Goal: Complete application form

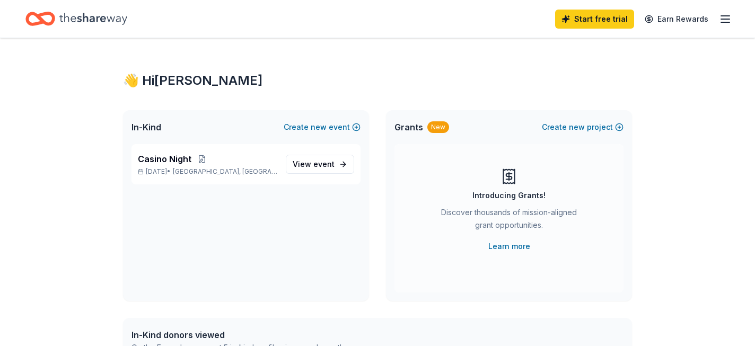
scroll to position [1, 0]
click at [301, 161] on span "View event" at bounding box center [314, 163] width 42 height 13
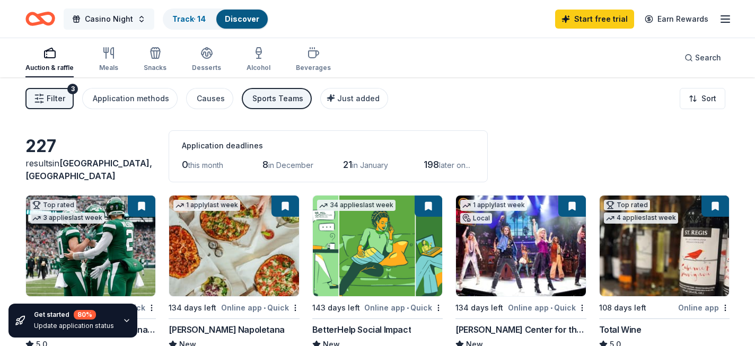
click at [133, 16] on button "Casino Night" at bounding box center [109, 18] width 91 height 21
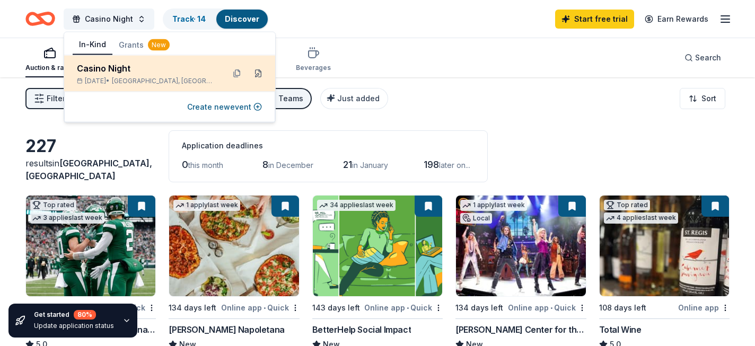
click at [258, 74] on button at bounding box center [258, 73] width 17 height 17
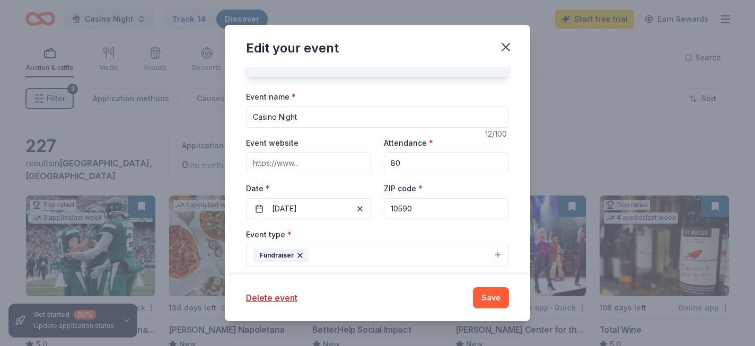
scroll to position [74, 0]
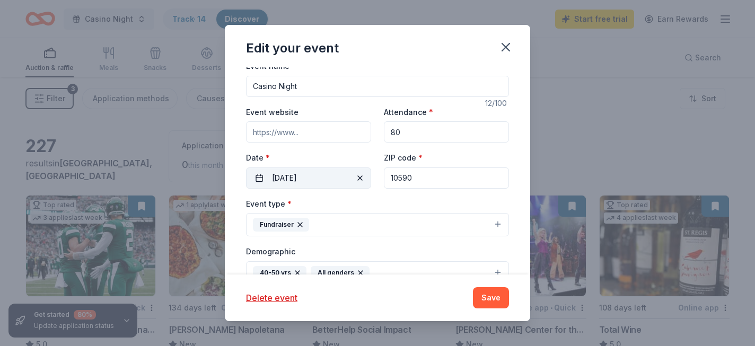
click at [290, 179] on button "[DATE]" at bounding box center [308, 177] width 125 height 21
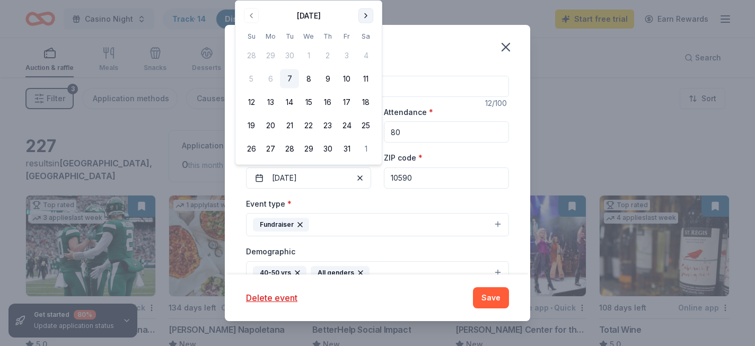
click at [362, 11] on button "Go to next month" at bounding box center [365, 15] width 15 height 15
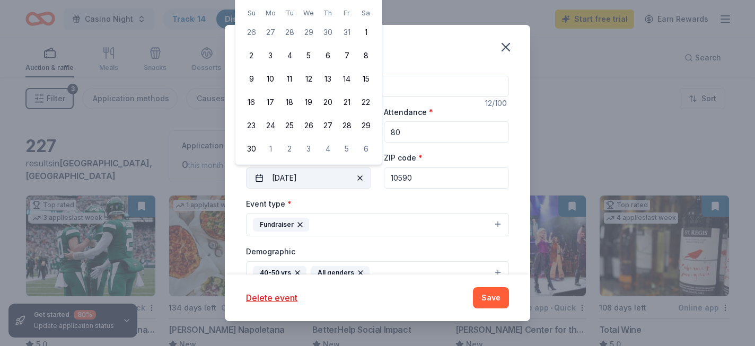
click at [313, 186] on button "[DATE]" at bounding box center [308, 177] width 125 height 21
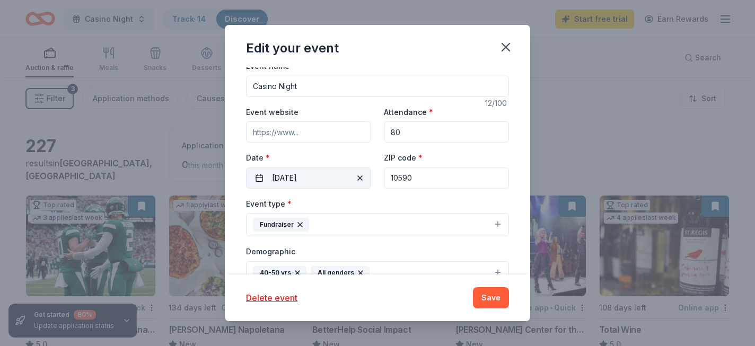
click at [277, 178] on button "[DATE]" at bounding box center [308, 177] width 125 height 21
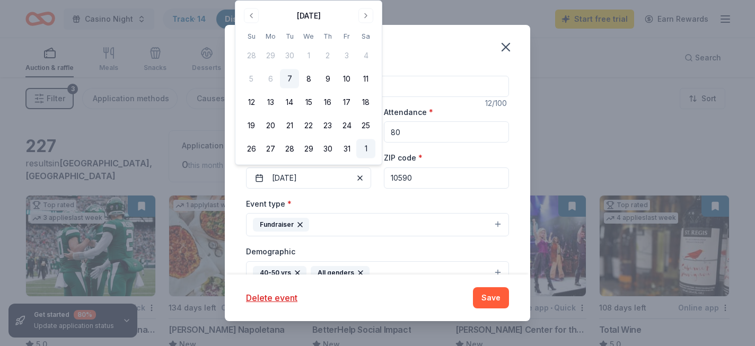
click at [366, 144] on button "1" at bounding box center [365, 148] width 19 height 19
click at [363, 15] on button "Go to next month" at bounding box center [365, 15] width 15 height 15
click at [306, 55] on button "5" at bounding box center [308, 55] width 19 height 19
click at [350, 149] on button "5" at bounding box center [346, 148] width 19 height 19
click at [400, 205] on div "Event type * Fundraiser" at bounding box center [377, 217] width 263 height 40
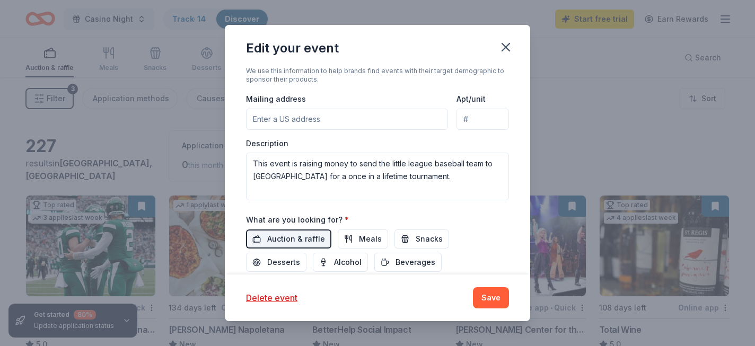
scroll to position [286, 0]
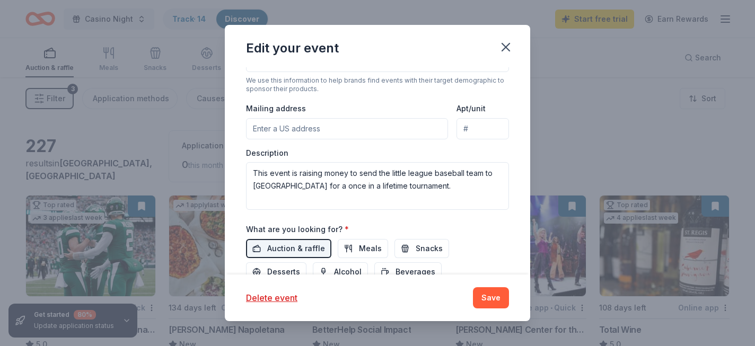
click at [339, 123] on input "Mailing address" at bounding box center [347, 128] width 202 height 21
type input "[STREET_ADDRESS][DEMOGRAPHIC_DATA]"
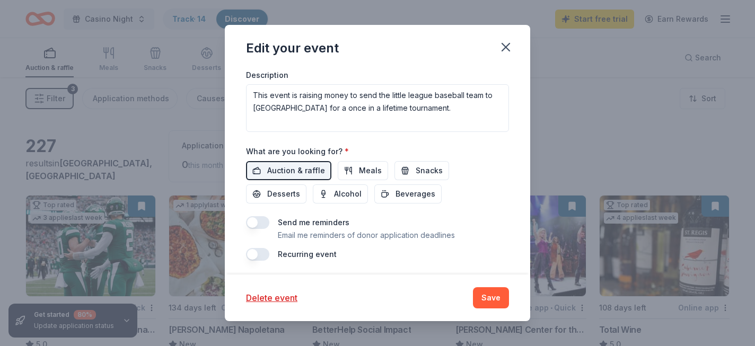
scroll to position [367, 0]
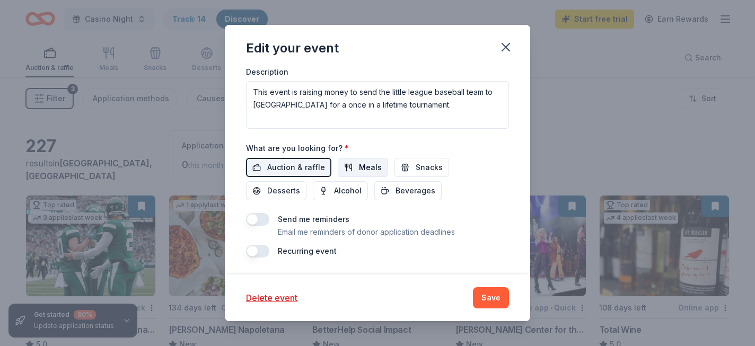
click at [373, 175] on button "Meals" at bounding box center [363, 167] width 50 height 19
click at [334, 195] on span "Alcohol" at bounding box center [348, 190] width 28 height 13
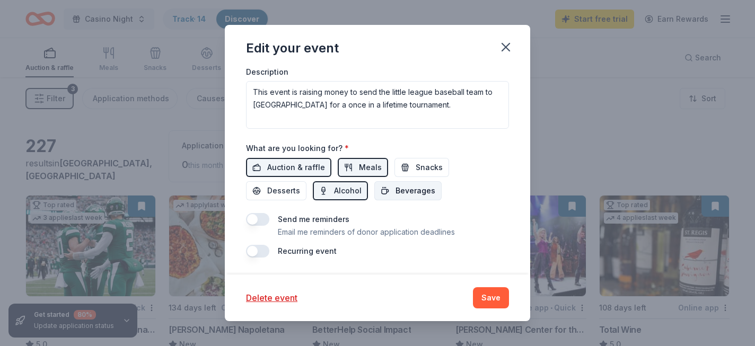
click at [395, 191] on span "Beverages" at bounding box center [415, 190] width 40 height 13
click at [428, 168] on span "Snacks" at bounding box center [429, 167] width 27 height 13
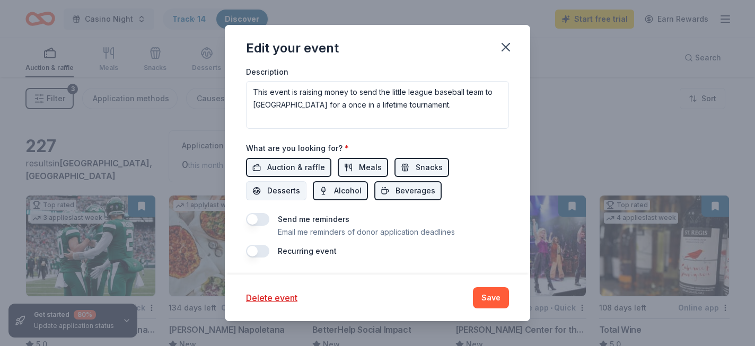
click at [300, 184] on span "Desserts" at bounding box center [283, 190] width 33 height 13
click at [489, 305] on button "Save" at bounding box center [491, 297] width 36 height 21
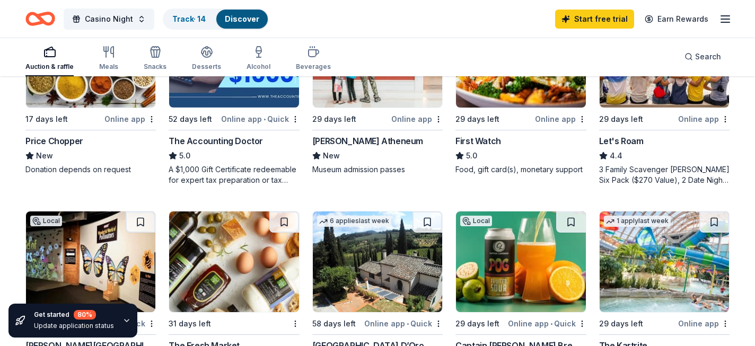
scroll to position [596, 0]
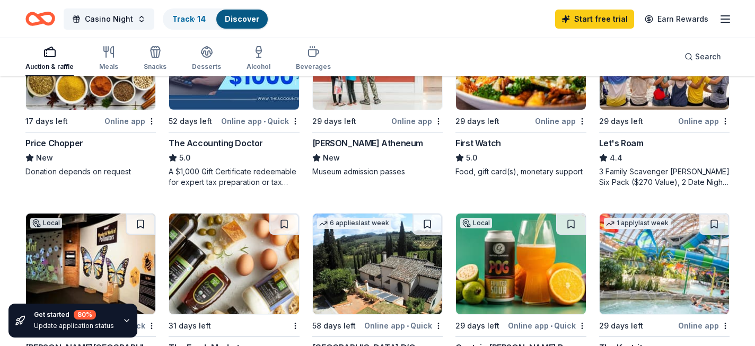
click at [625, 176] on div "3 Family Scavenger [PERSON_NAME] Six Pack ($270 Value), 2 Date Night Scavenger …" at bounding box center [664, 176] width 130 height 21
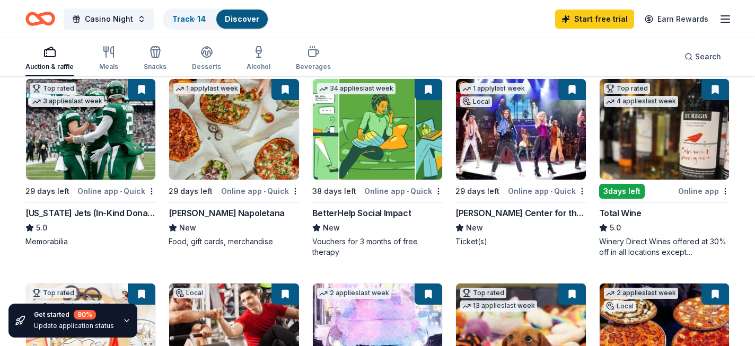
scroll to position [109, 0]
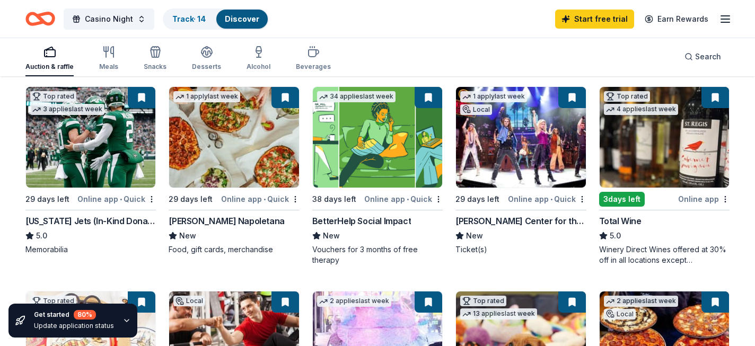
click at [239, 222] on div "[PERSON_NAME] Napoletana" at bounding box center [227, 221] width 116 height 13
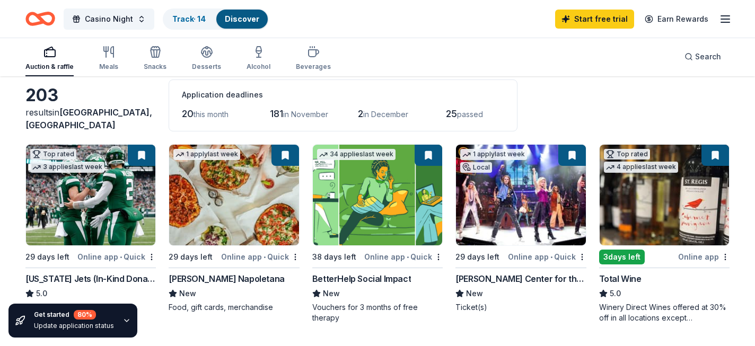
scroll to position [0, 0]
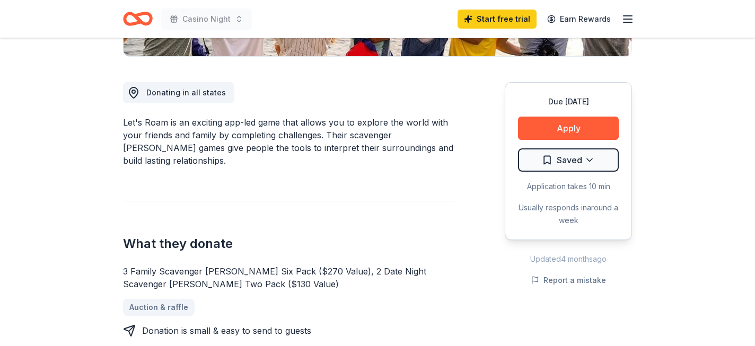
scroll to position [272, 0]
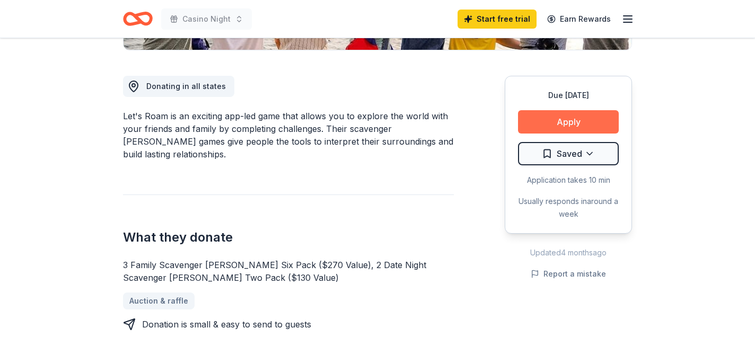
click at [563, 120] on button "Apply" at bounding box center [568, 121] width 101 height 23
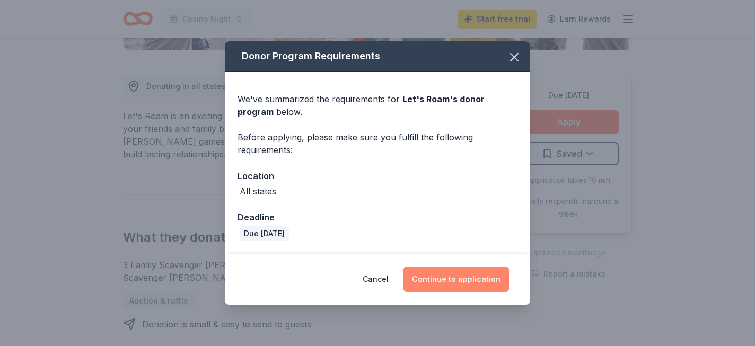
click at [463, 280] on button "Continue to application" at bounding box center [455, 279] width 105 height 25
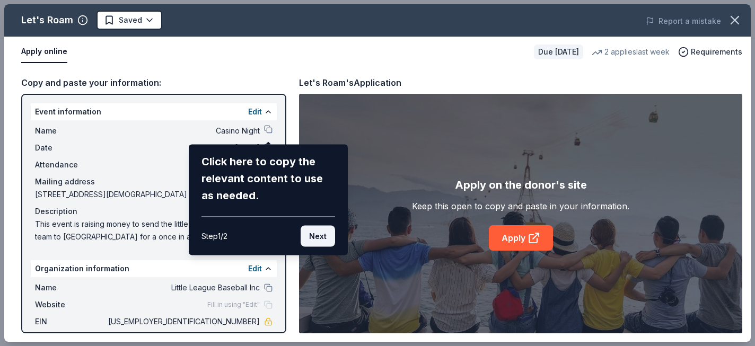
click at [315, 235] on button "Next" at bounding box center [318, 236] width 34 height 21
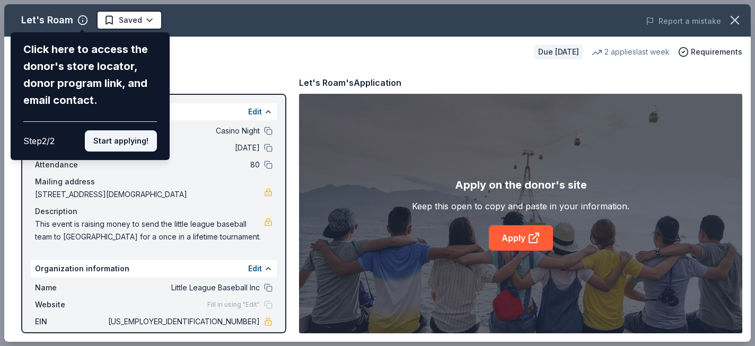
click at [142, 142] on button "Start applying!" at bounding box center [121, 140] width 72 height 21
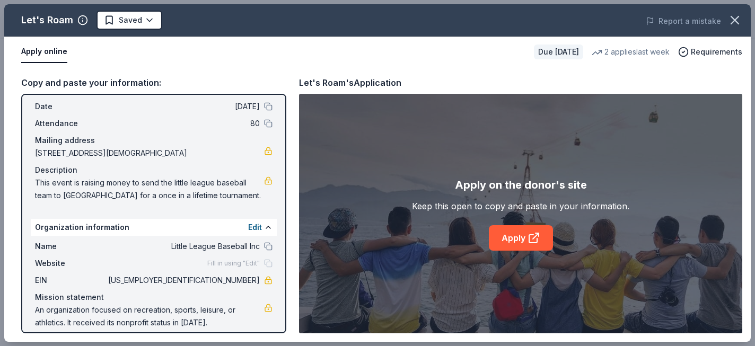
scroll to position [51, 0]
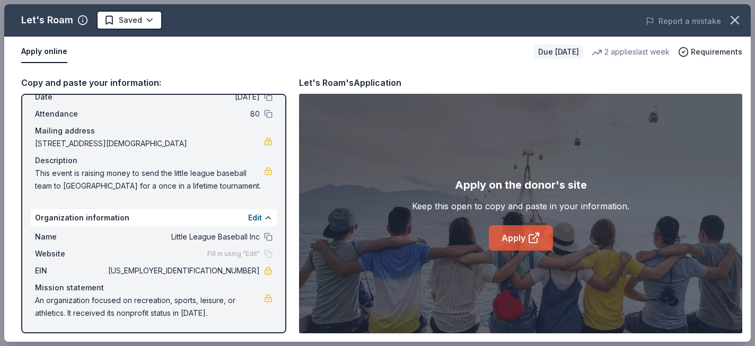
click at [519, 241] on link "Apply" at bounding box center [521, 237] width 64 height 25
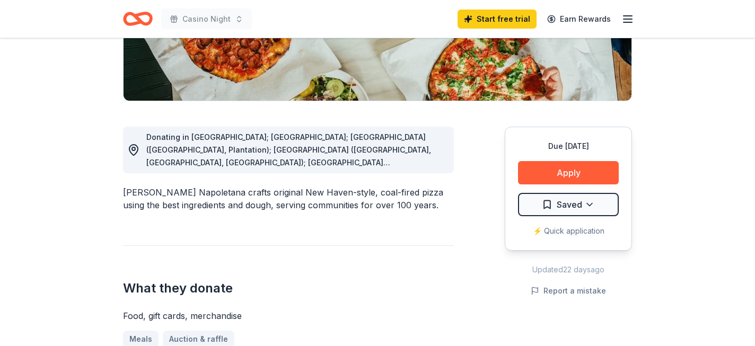
scroll to position [232, 0]
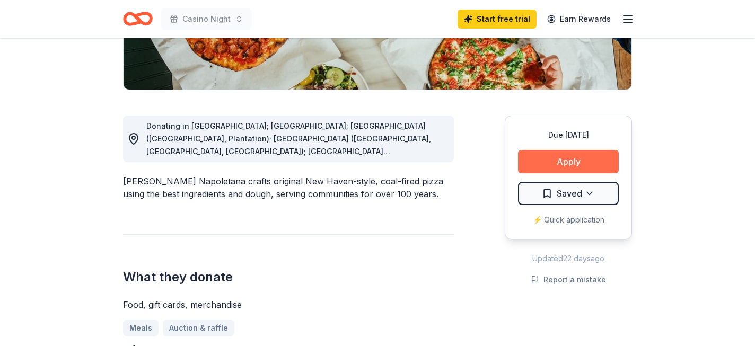
click at [546, 158] on button "Apply" at bounding box center [568, 161] width 101 height 23
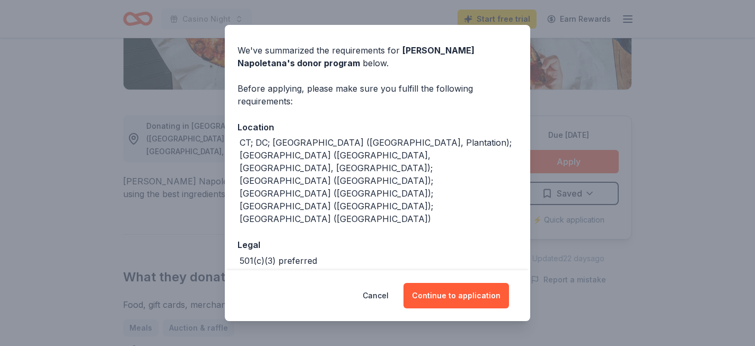
scroll to position [34, 0]
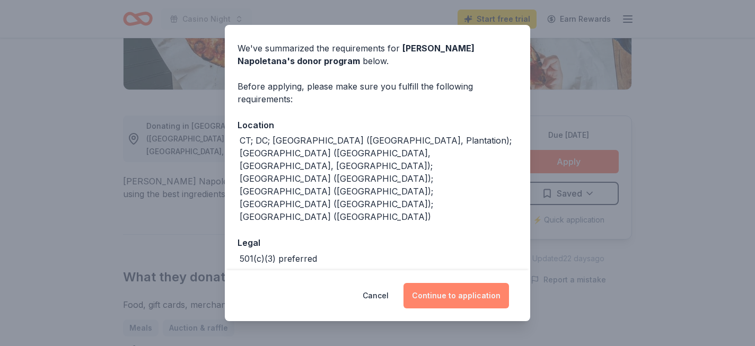
click at [452, 295] on button "Continue to application" at bounding box center [455, 295] width 105 height 25
